Goal: Information Seeking & Learning: Compare options

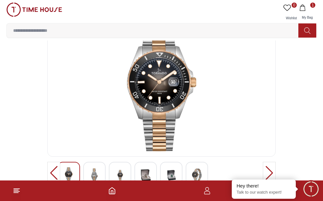
scroll to position [20, 0]
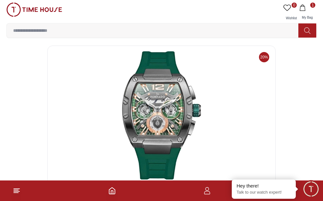
click at [151, 113] on div at bounding box center [161, 114] width 228 height 139
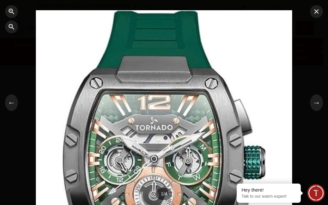
click at [323, 14] on div at bounding box center [164, 102] width 328 height 205
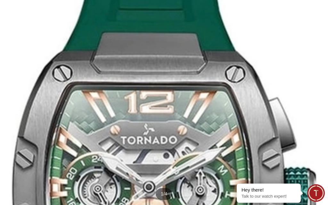
click at [277, 50] on div at bounding box center [164, 102] width 384 height 277
